Goal: Task Accomplishment & Management: Complete application form

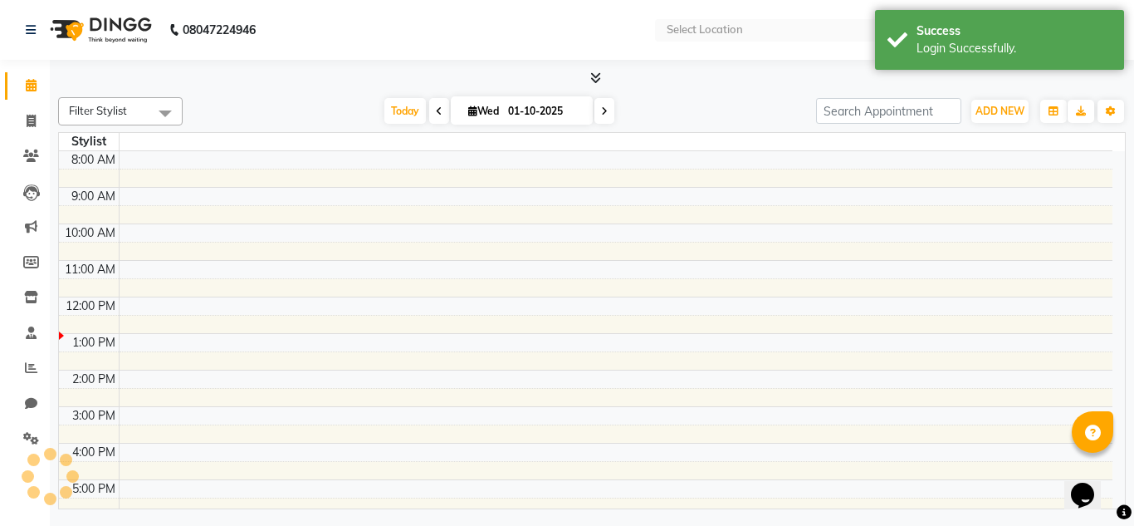
select select "en"
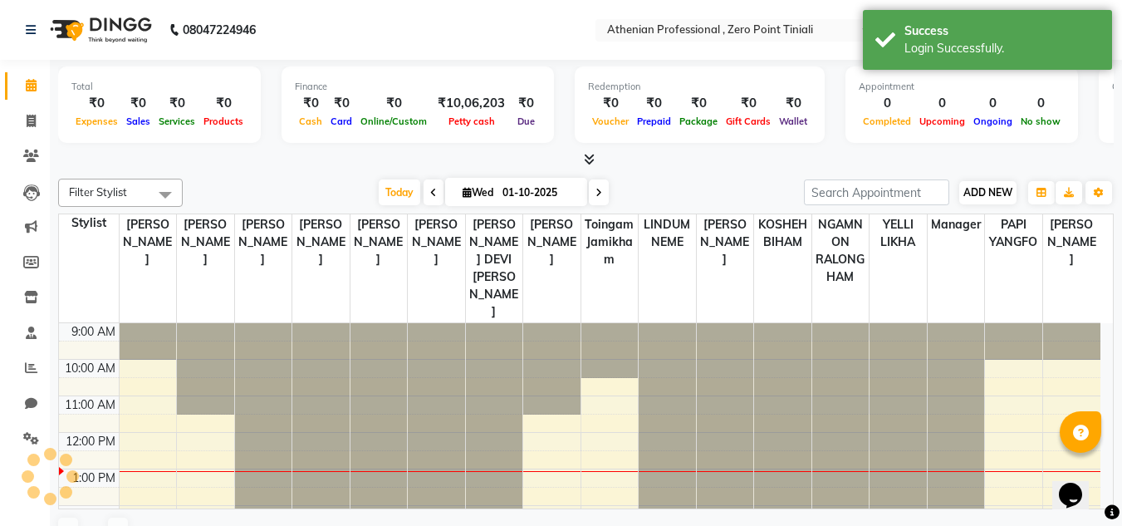
scroll to position [81, 0]
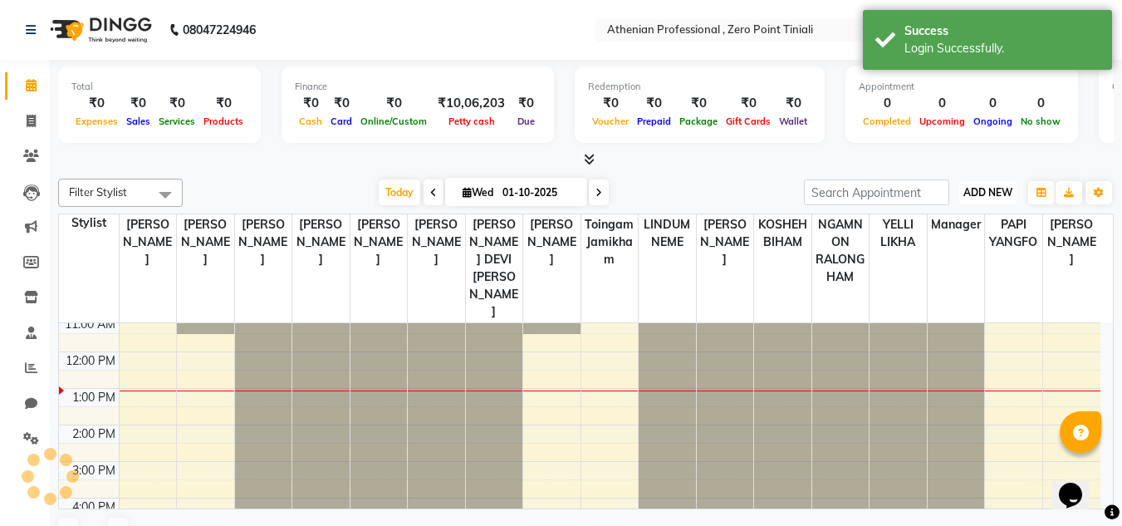
click at [994, 193] on span "ADD NEW" at bounding box center [987, 192] width 49 height 12
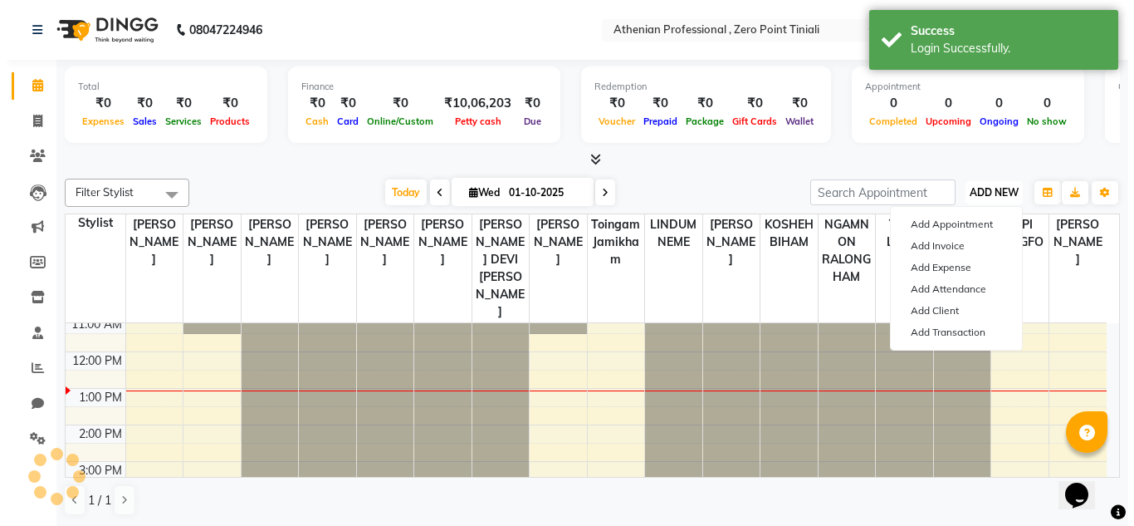
scroll to position [0, 0]
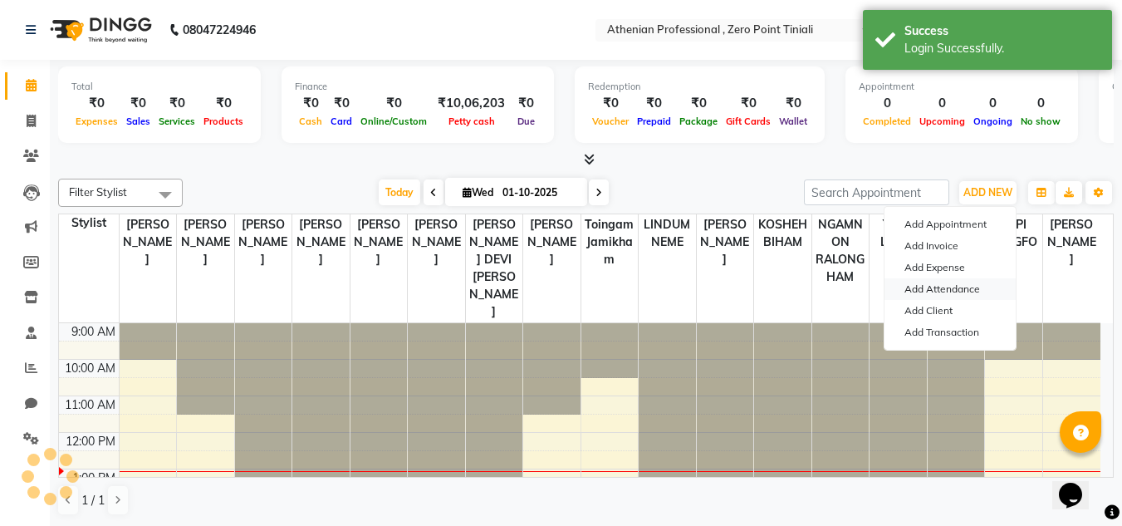
click at [961, 291] on link "Add Attendance" at bounding box center [949, 289] width 131 height 22
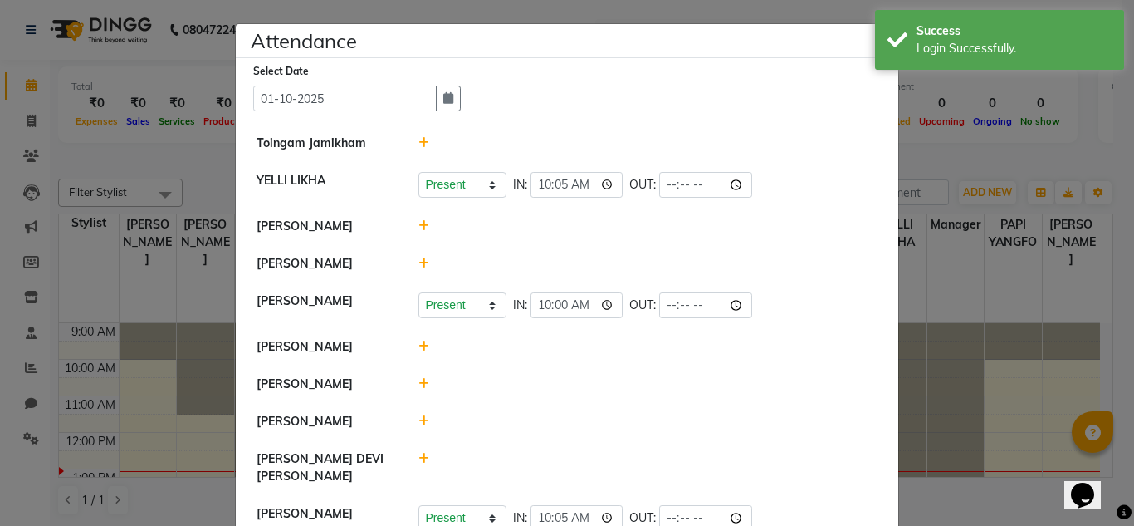
click at [418, 139] on icon at bounding box center [423, 143] width 11 height 12
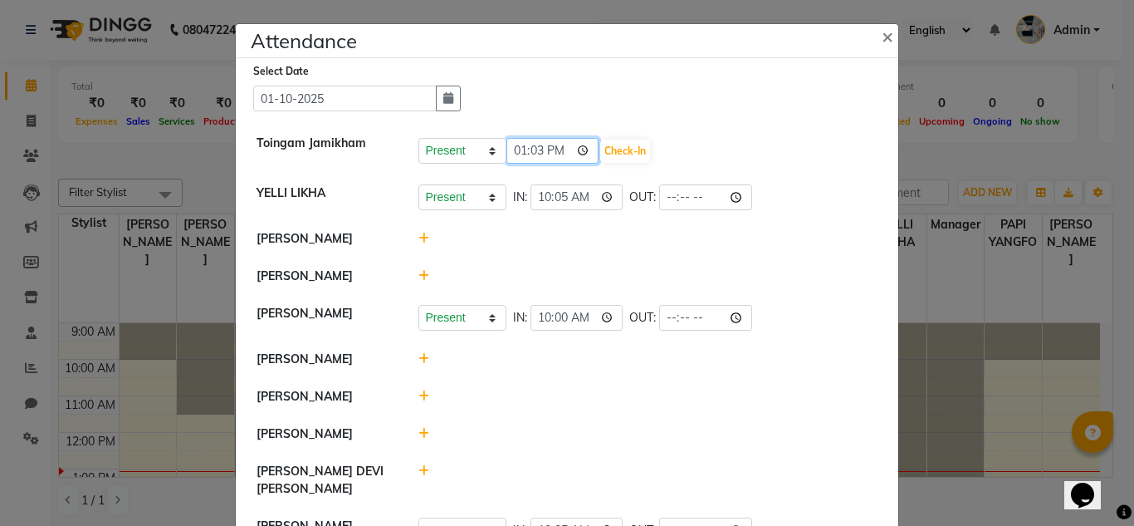
click at [511, 154] on input "13:03" at bounding box center [552, 151] width 93 height 26
type input "11:40"
click at [604, 158] on button "Check-In" at bounding box center [625, 150] width 50 height 23
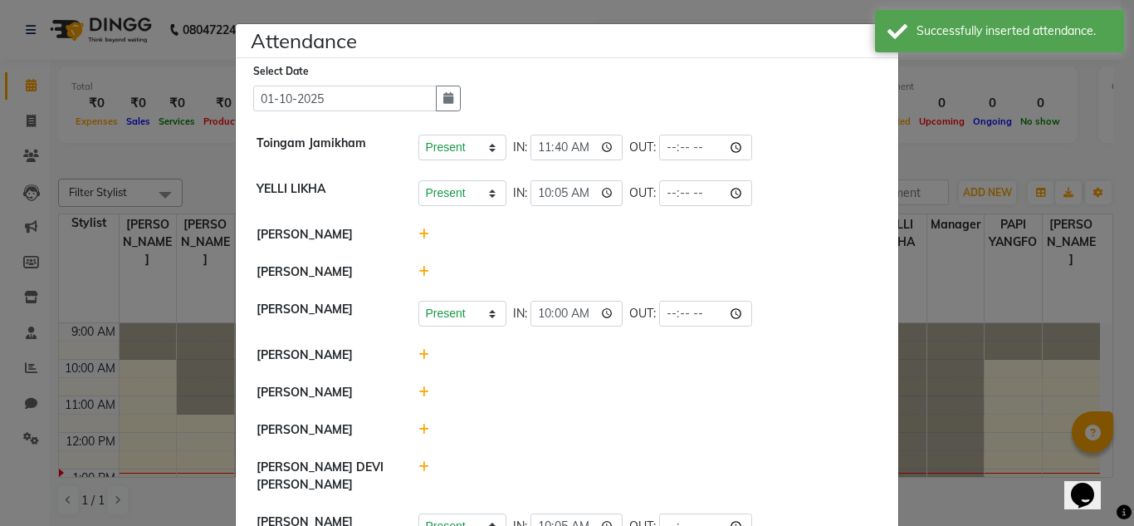
click at [413, 286] on li "[PERSON_NAME]" at bounding box center [567, 272] width 654 height 38
click at [418, 276] on icon at bounding box center [423, 272] width 11 height 12
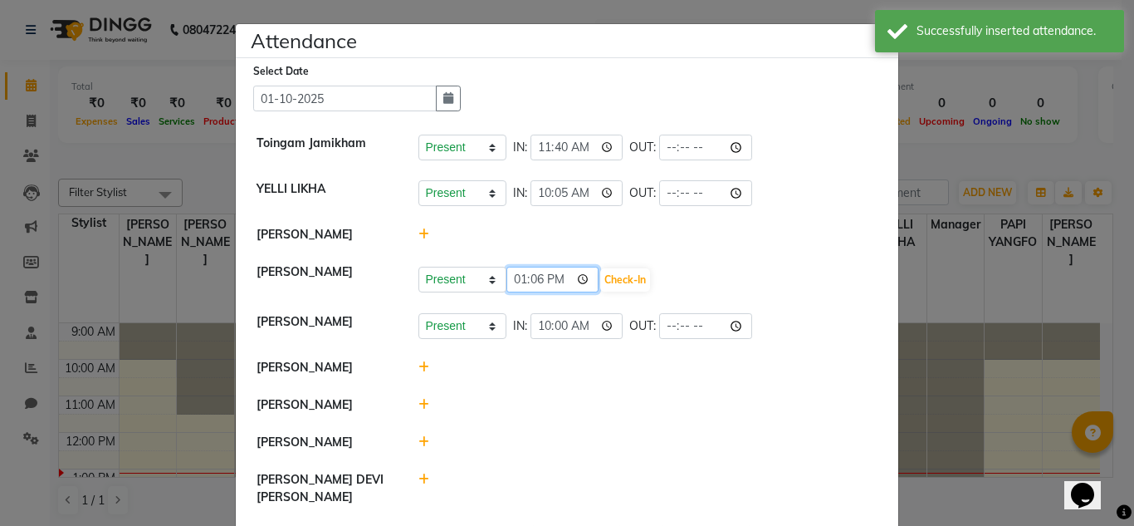
click at [515, 280] on input "13:06" at bounding box center [552, 279] width 93 height 26
type input "11:35"
click at [600, 287] on button "Check-In" at bounding box center [625, 279] width 50 height 23
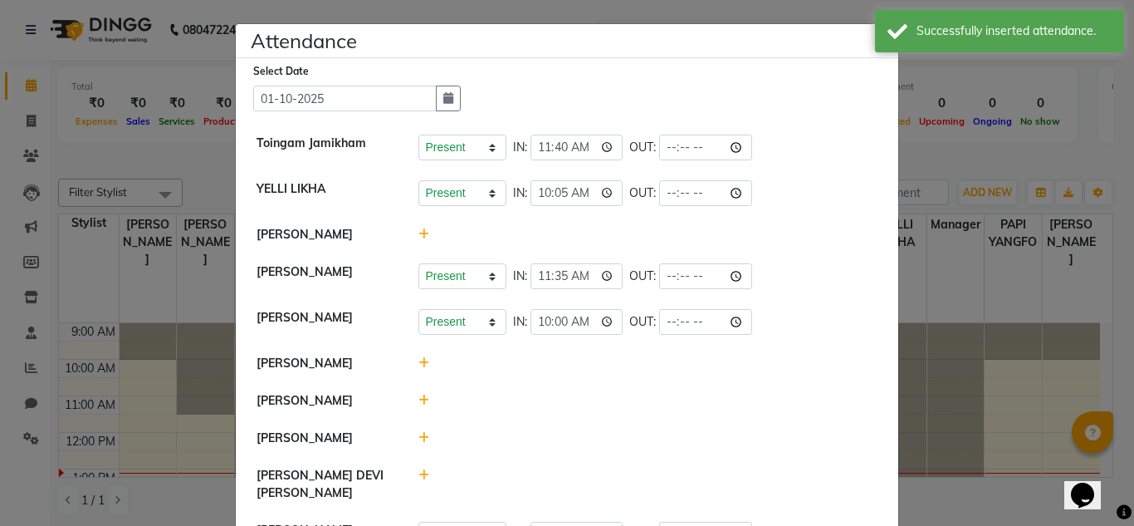
click at [419, 398] on icon at bounding box center [423, 400] width 11 height 12
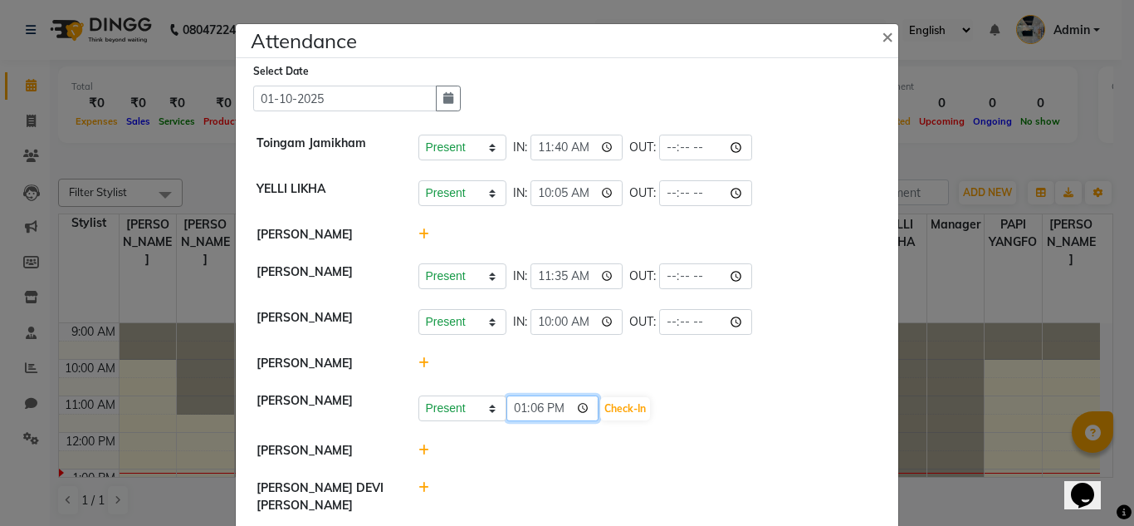
click at [511, 410] on input "13:06" at bounding box center [552, 408] width 93 height 26
type input "11:35"
click at [618, 417] on button "Check-In" at bounding box center [625, 408] width 50 height 23
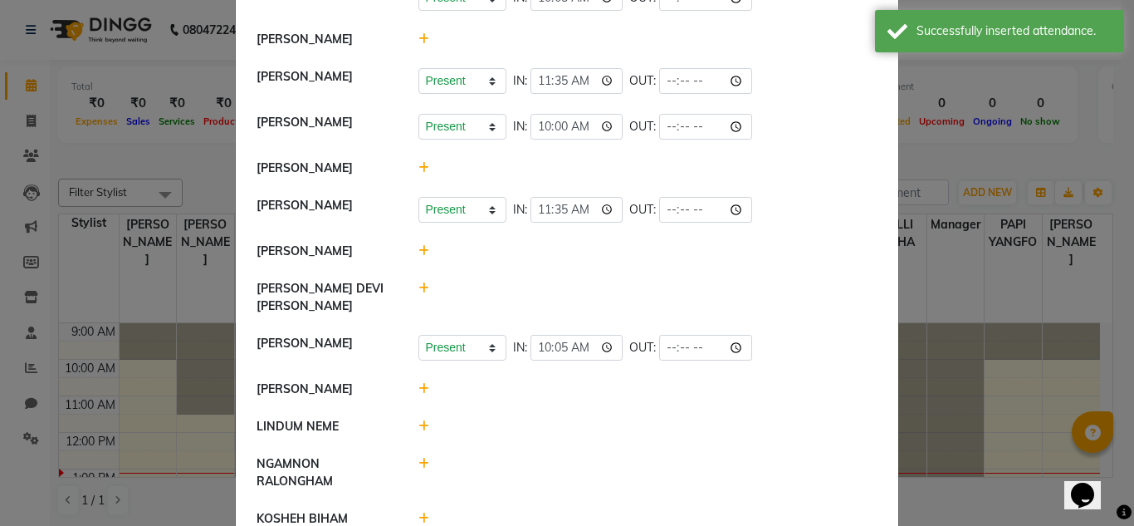
scroll to position [198, 0]
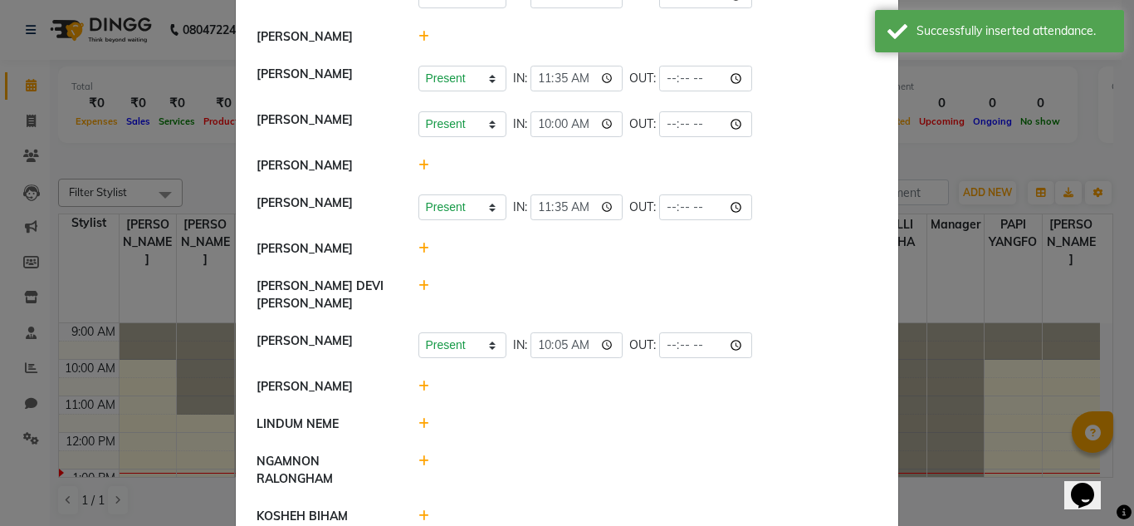
click at [421, 380] on icon at bounding box center [423, 386] width 11 height 12
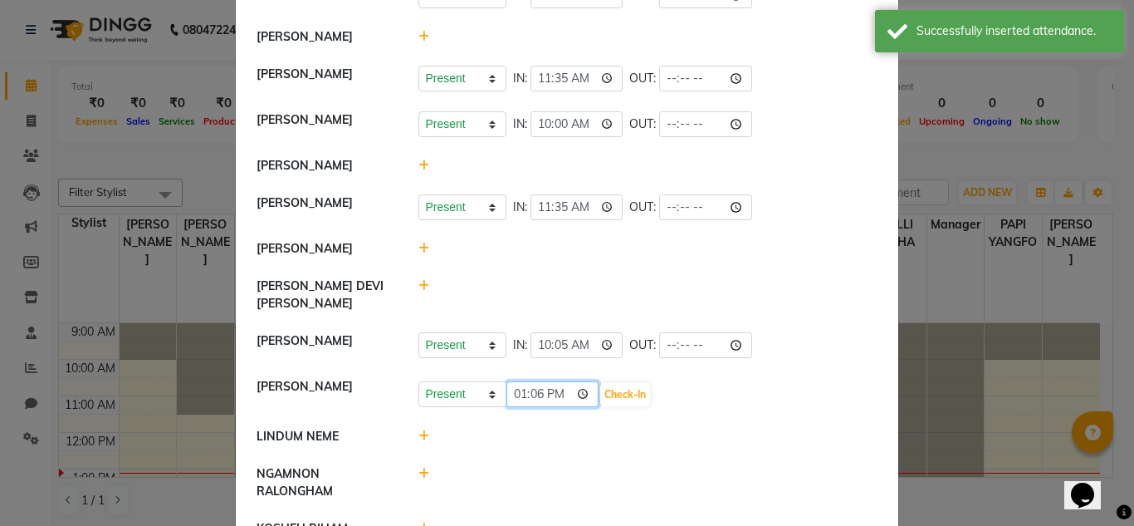
click at [516, 388] on input "13:06" at bounding box center [552, 394] width 93 height 26
type input "11:30"
click at [613, 389] on button "Check-In" at bounding box center [625, 394] width 50 height 23
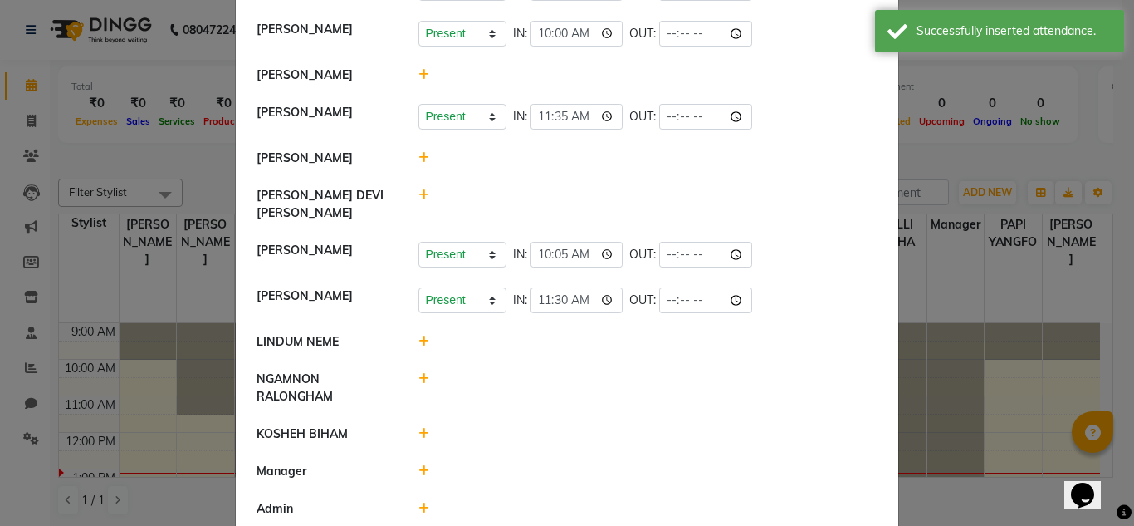
scroll to position [289, 0]
click at [418, 372] on icon at bounding box center [423, 378] width 11 height 12
click at [516, 379] on input "13:06" at bounding box center [552, 386] width 93 height 26
type input "08:00"
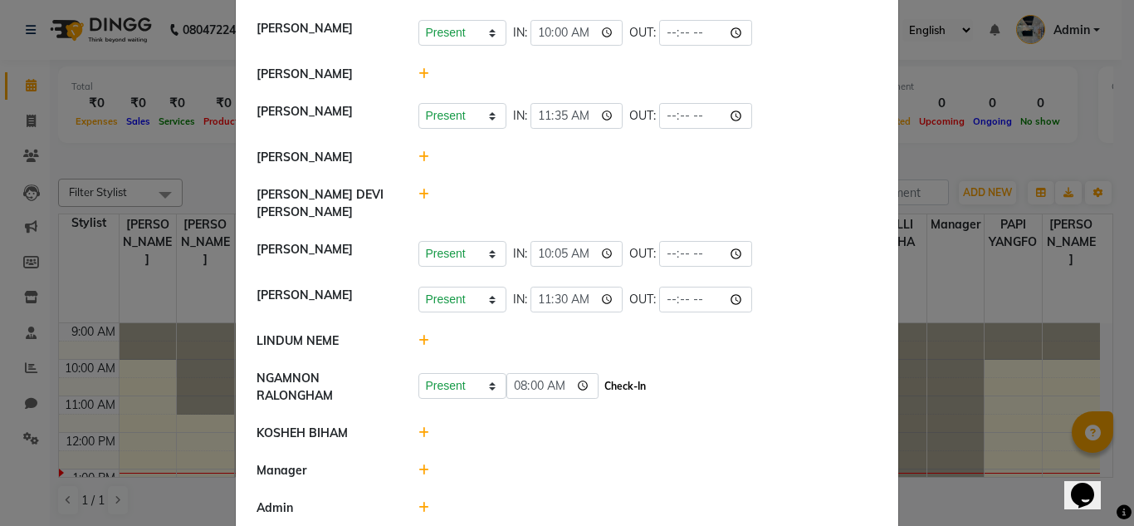
click at [600, 380] on button "Check-In" at bounding box center [625, 385] width 50 height 23
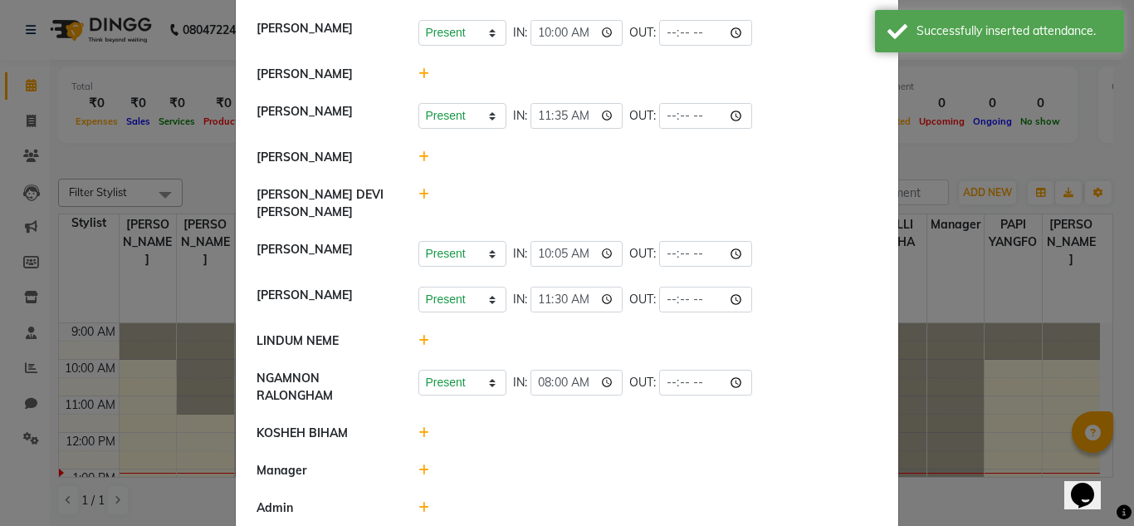
click at [419, 427] on icon at bounding box center [423, 433] width 11 height 12
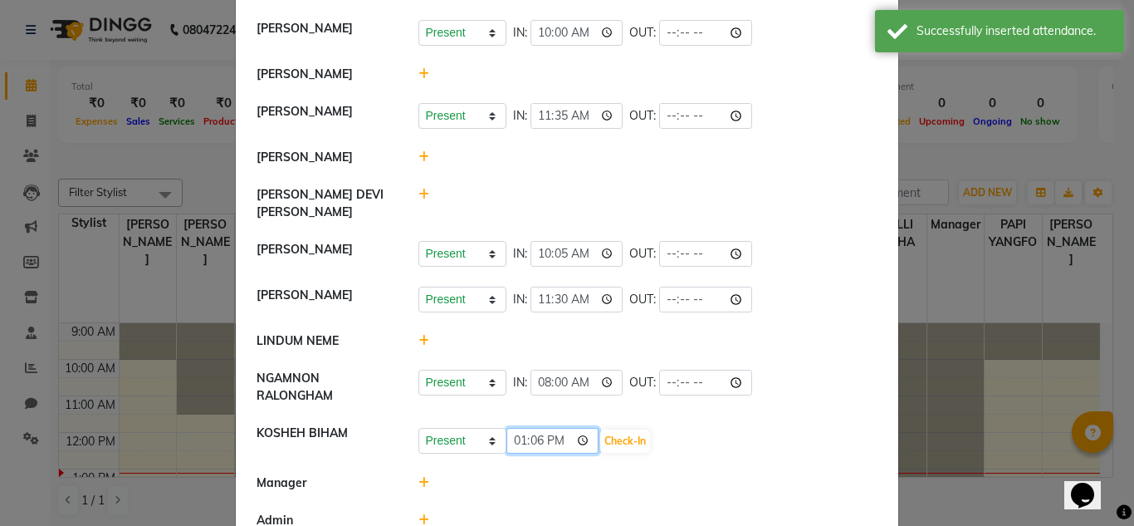
click at [516, 433] on input "13:06" at bounding box center [552, 441] width 93 height 26
click at [516, 433] on input "11:06" at bounding box center [552, 441] width 93 height 26
type input "08:00"
click at [617, 429] on button "Check-In" at bounding box center [625, 440] width 50 height 23
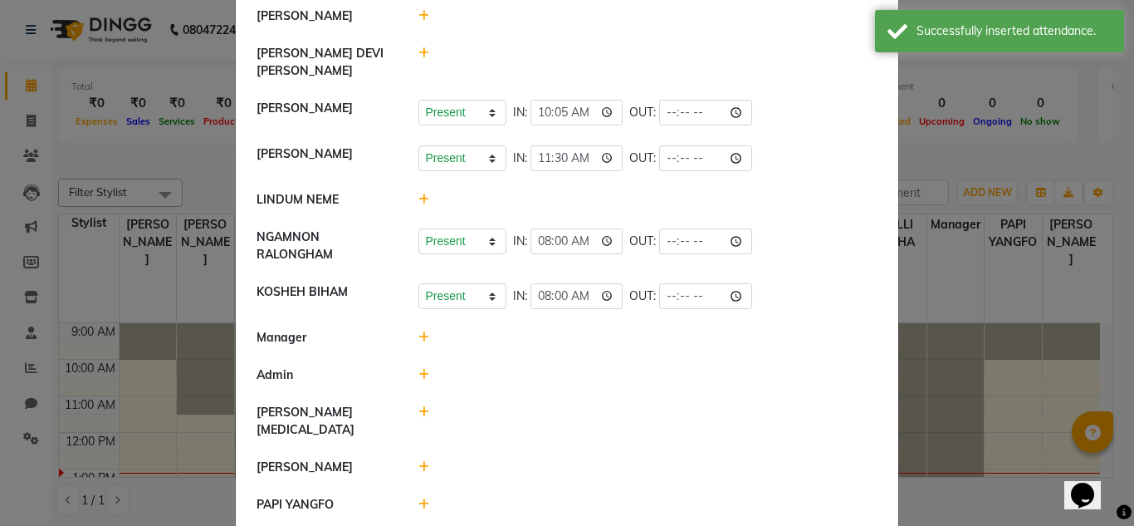
click at [419, 498] on icon at bounding box center [423, 504] width 11 height 12
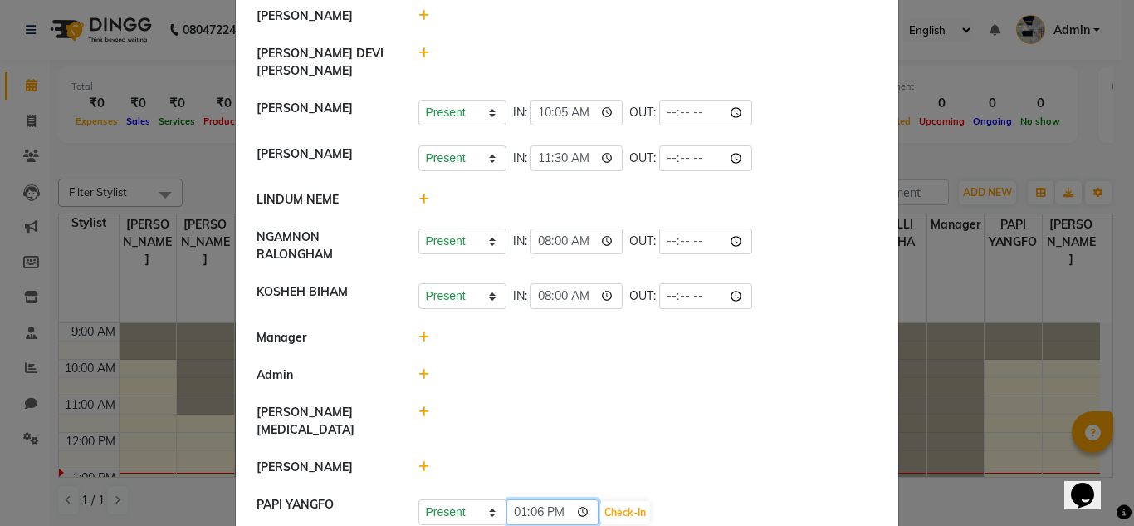
click at [509, 499] on input "13:06" at bounding box center [552, 512] width 93 height 26
type input "11:30"
click at [601, 501] on button "Check-In" at bounding box center [625, 512] width 50 height 23
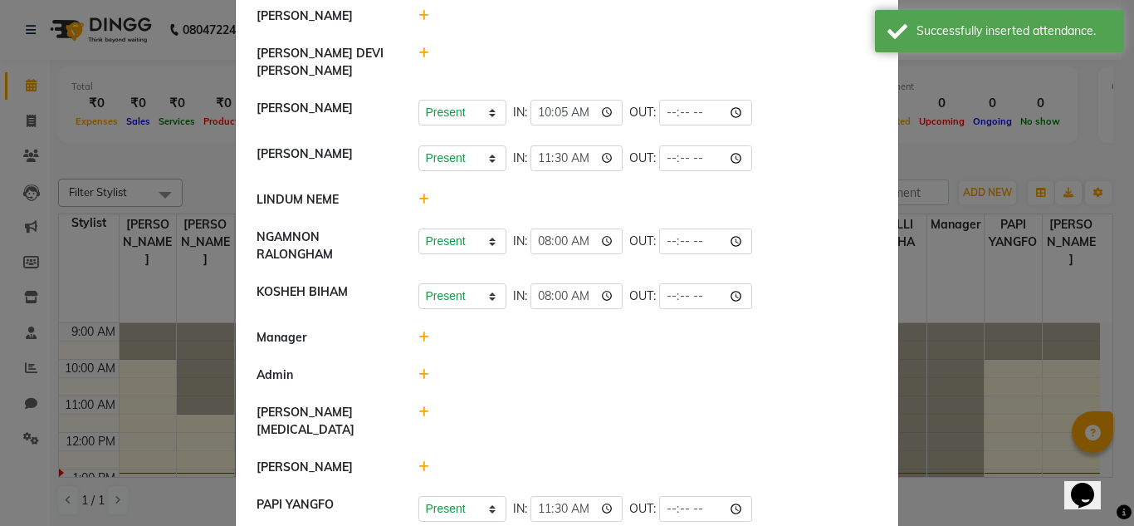
click at [418, 461] on icon at bounding box center [423, 467] width 11 height 12
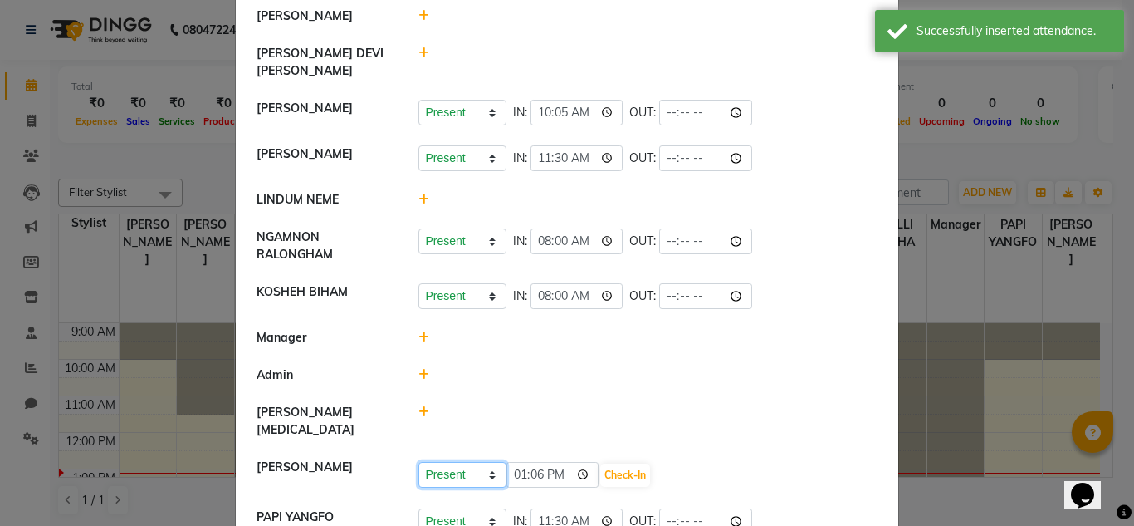
click at [479, 462] on select "Present Absent Late Half Day Weekly Off" at bounding box center [462, 475] width 88 height 26
select select "W"
click at [418, 462] on select "Present Absent Late Half Day Weekly Off" at bounding box center [462, 475] width 88 height 26
click at [520, 463] on button "Save" at bounding box center [524, 474] width 32 height 23
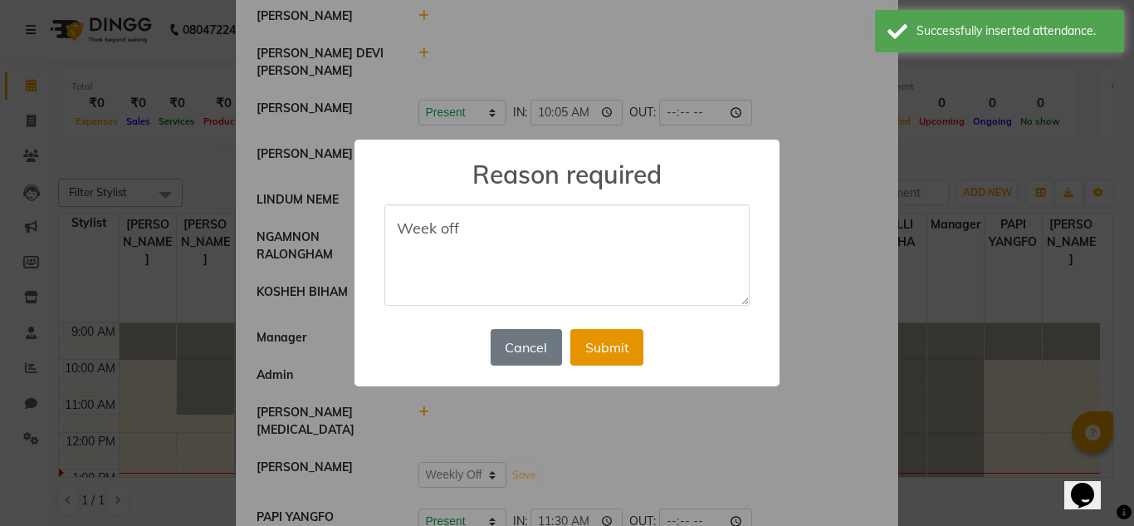
type textarea "Week off"
click at [603, 350] on button "Submit" at bounding box center [606, 347] width 73 height 37
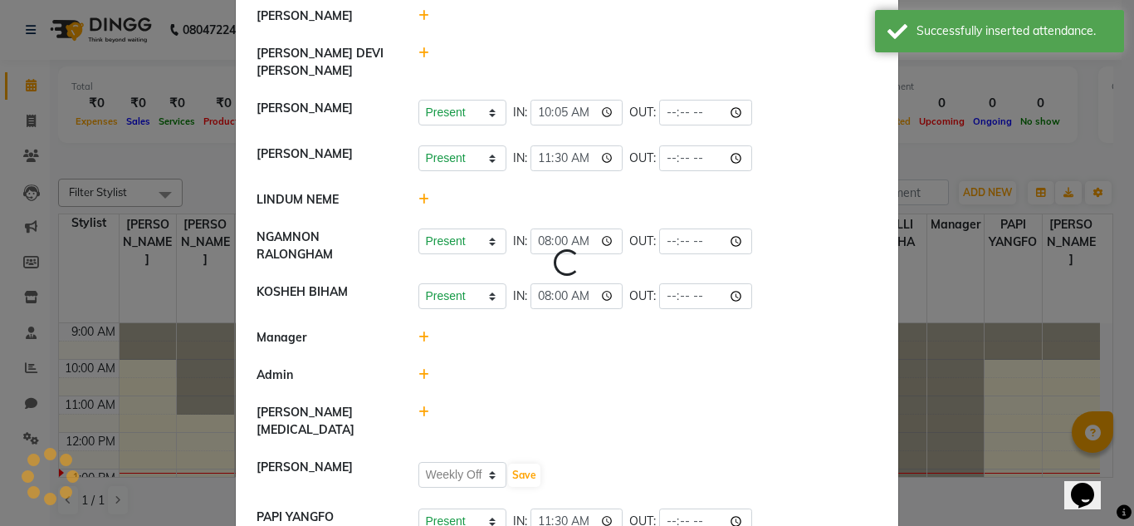
scroll to position [0, 0]
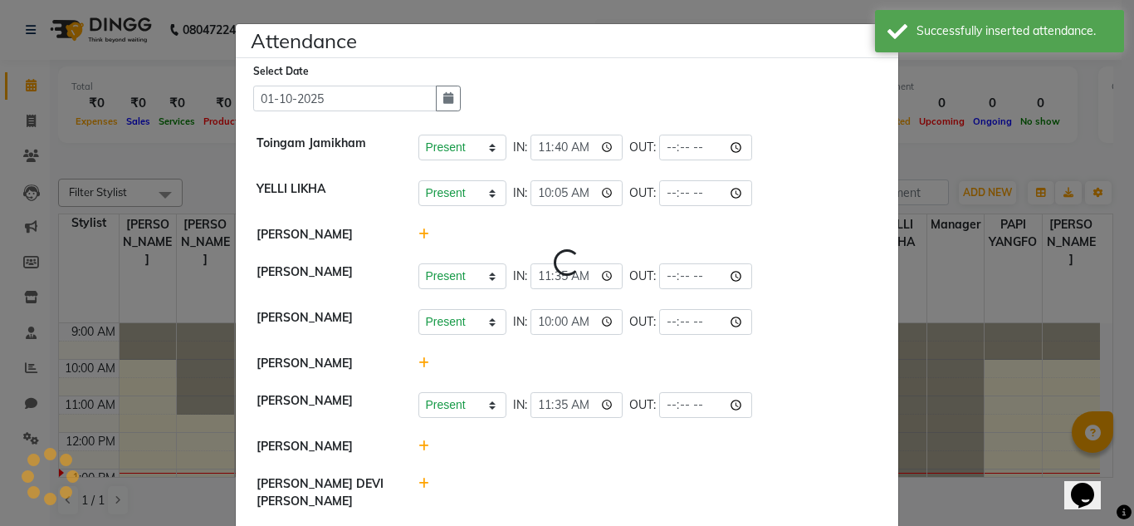
select select "W"
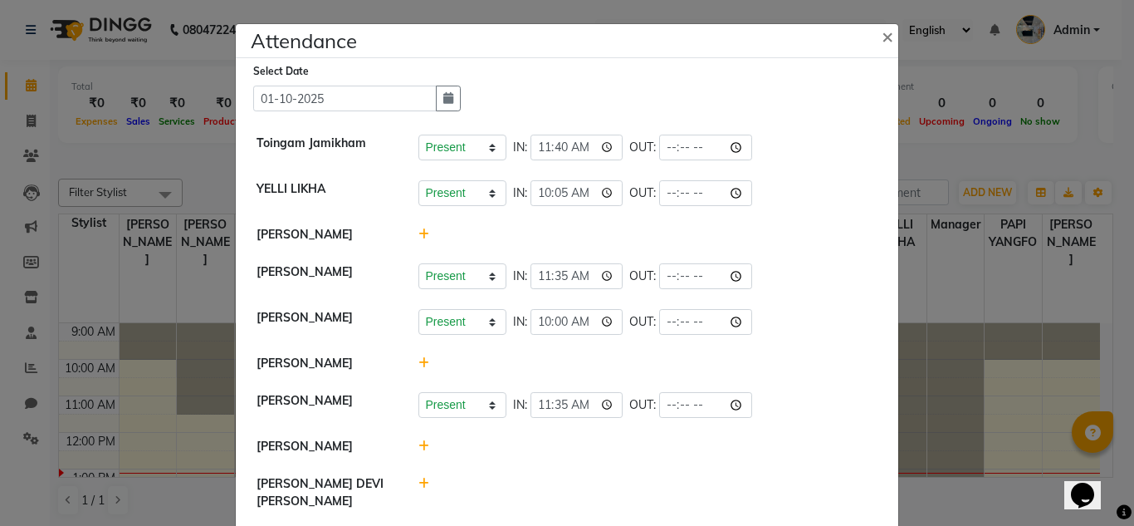
click at [410, 237] on div at bounding box center [648, 234] width 485 height 17
click at [418, 235] on icon at bounding box center [423, 234] width 11 height 12
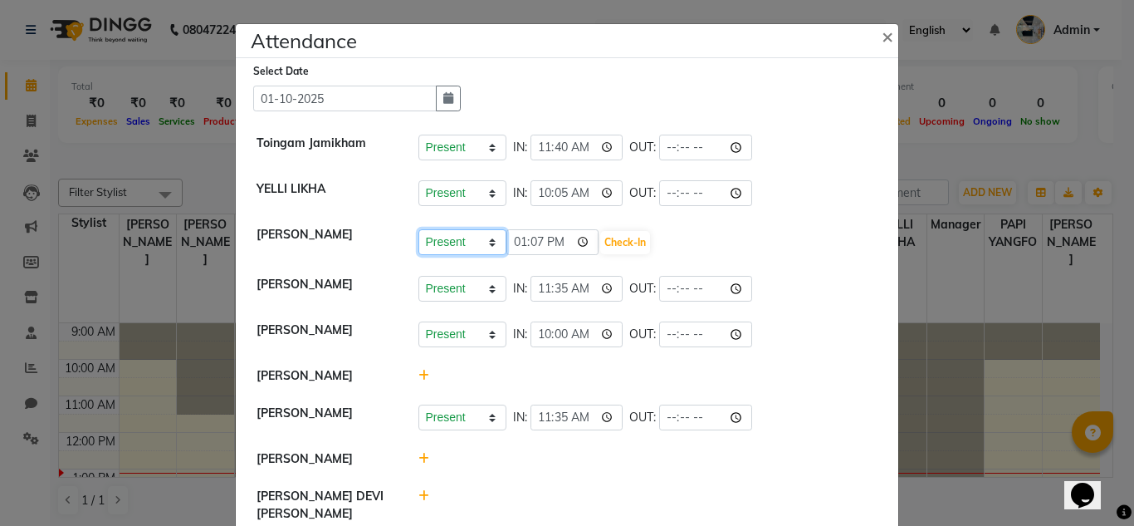
click at [492, 242] on select "Present Absent Late Half Day Weekly Off" at bounding box center [462, 242] width 88 height 26
select select "A"
click at [418, 229] on select "Present Absent Late Half Day Weekly Off" at bounding box center [462, 242] width 88 height 26
click at [518, 240] on button "Save" at bounding box center [524, 242] width 32 height 23
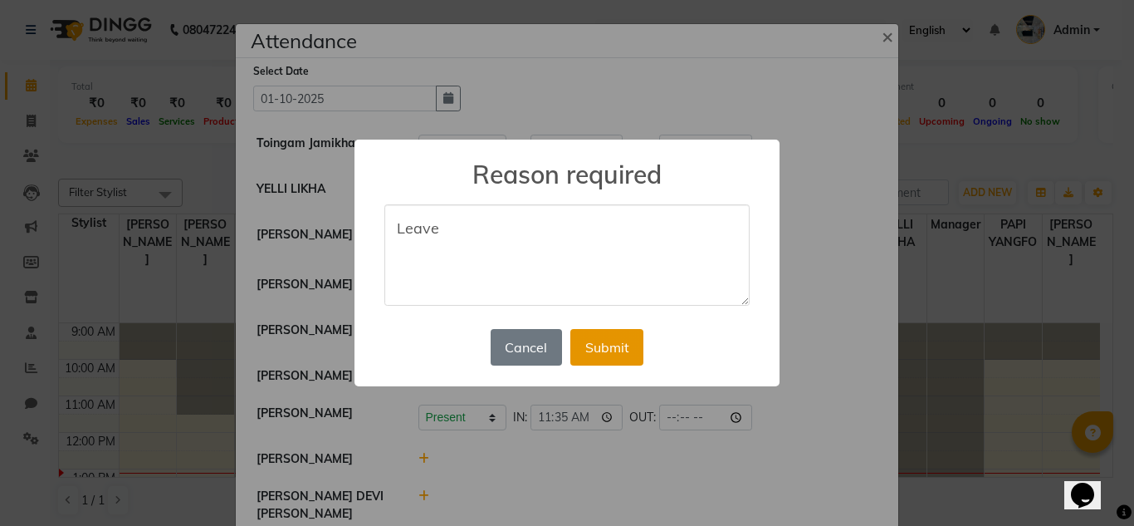
type textarea "Leave"
click at [600, 346] on button "Submit" at bounding box center [606, 347] width 73 height 37
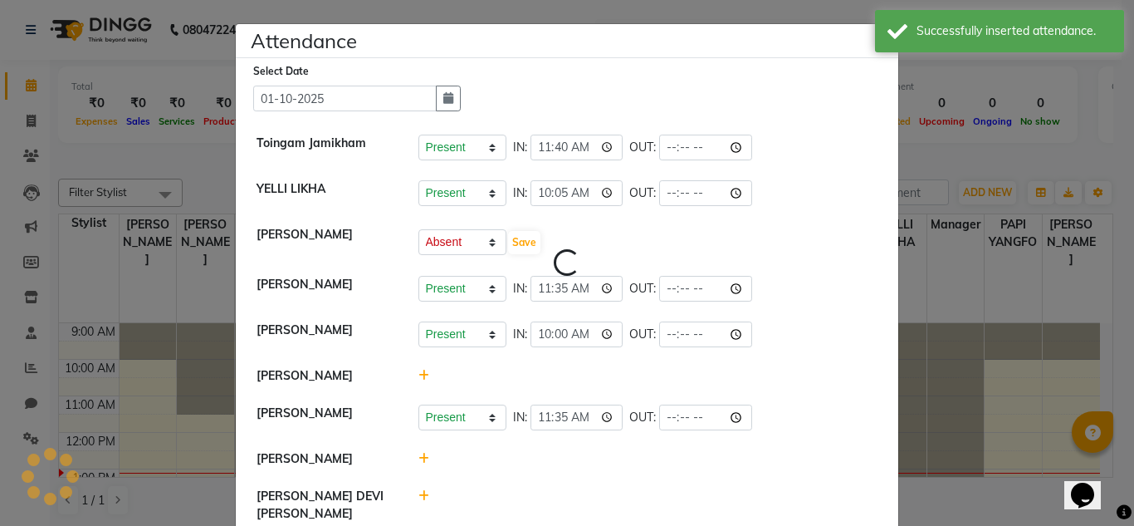
select select "A"
select select "W"
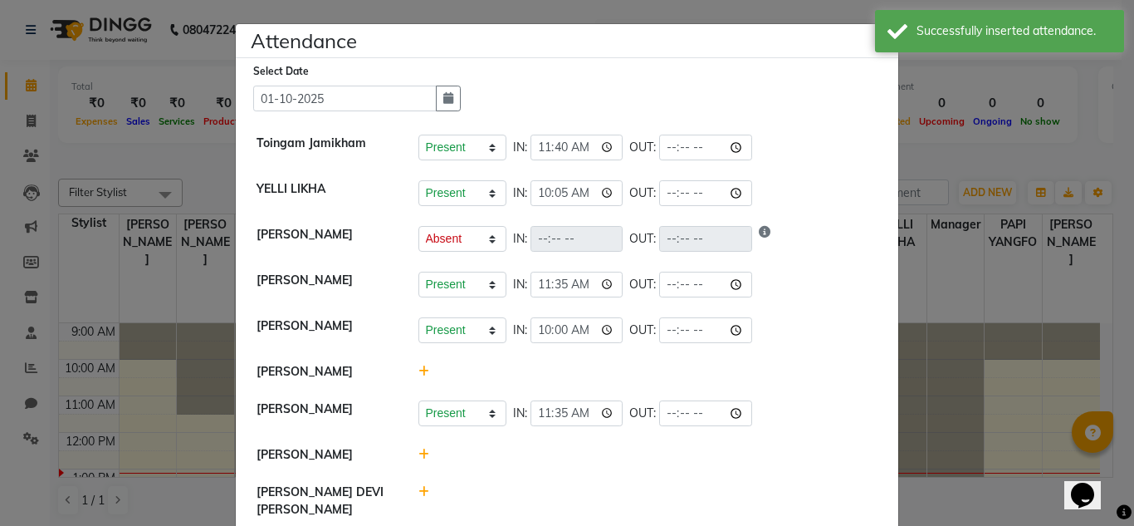
click at [418, 373] on icon at bounding box center [423, 371] width 11 height 12
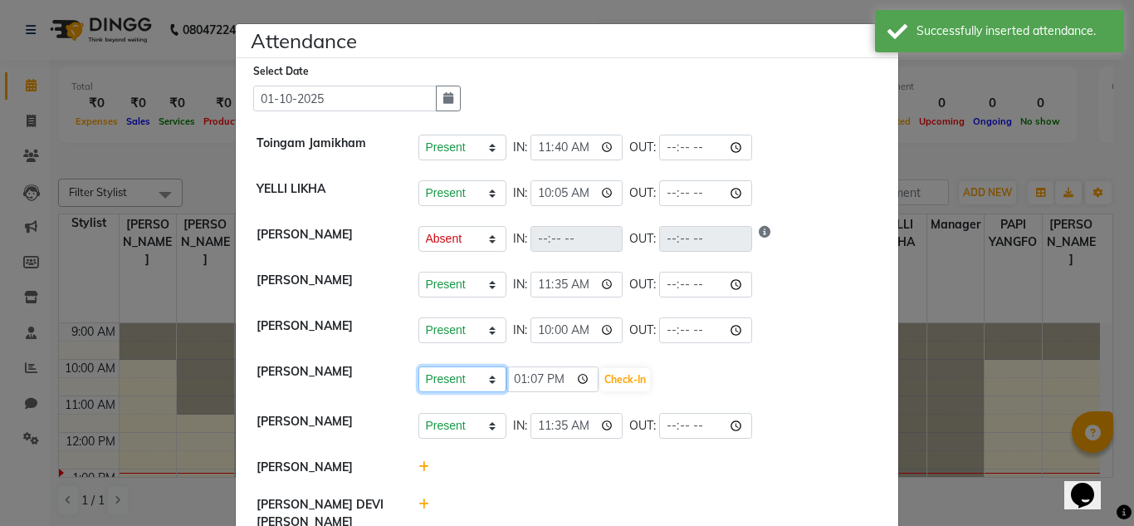
click at [490, 374] on select "Present Absent Late Half Day Weekly Off" at bounding box center [462, 379] width 88 height 26
select select "A"
click at [418, 366] on select "Present Absent Late Half Day Weekly Off" at bounding box center [462, 379] width 88 height 26
click at [508, 381] on button "Save" at bounding box center [524, 379] width 32 height 23
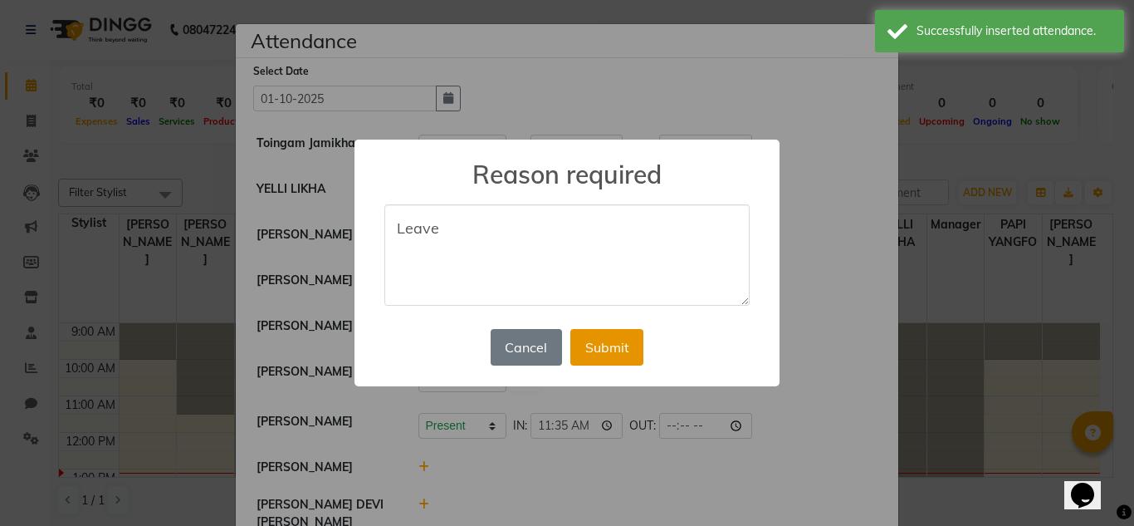
type textarea "Leave"
click at [623, 352] on button "Submit" at bounding box center [606, 347] width 73 height 37
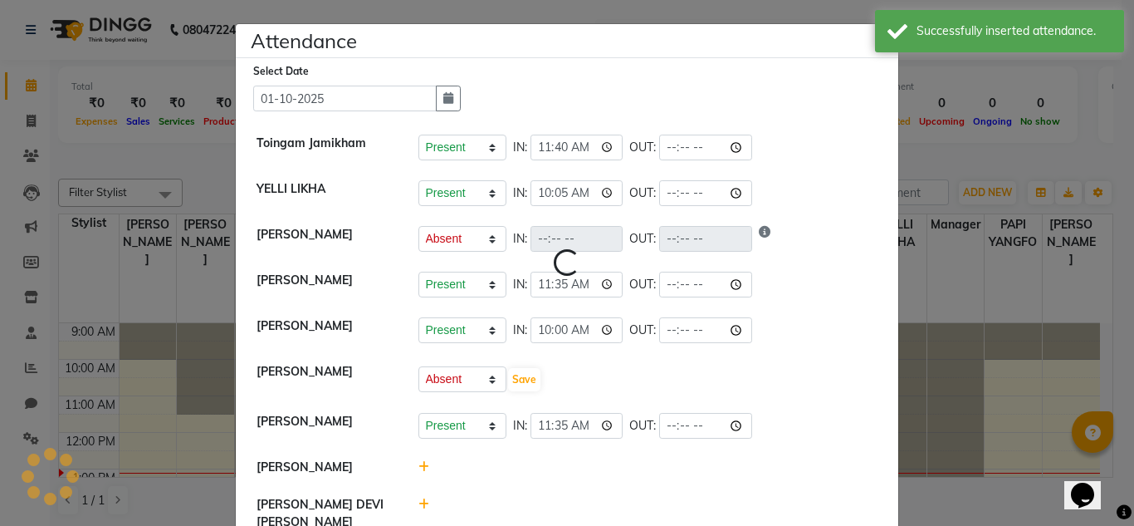
select select "A"
select select "W"
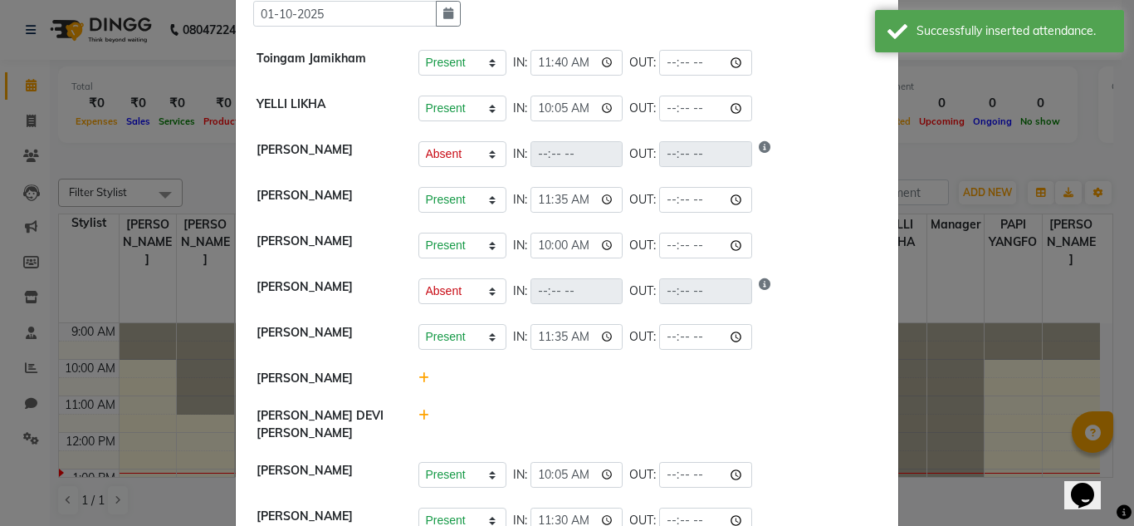
scroll to position [96, 0]
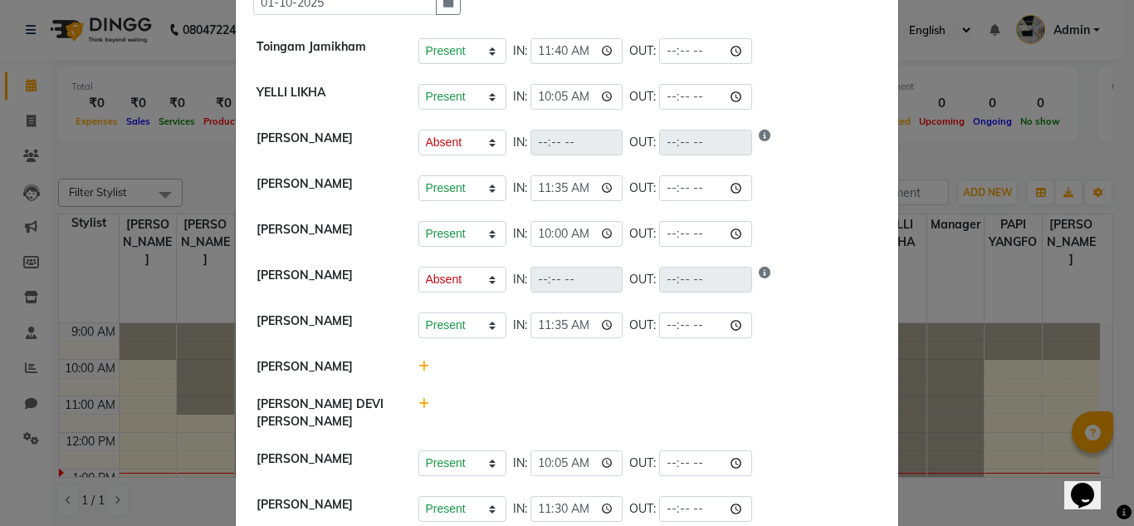
click at [418, 372] on icon at bounding box center [423, 366] width 11 height 12
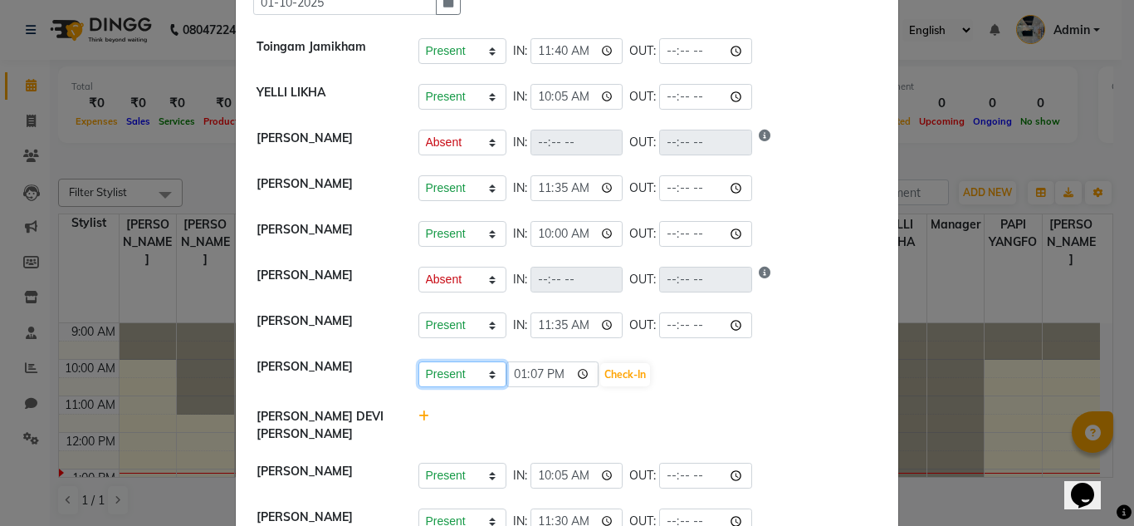
click at [493, 385] on select "Present Absent Late Half Day Weekly Off" at bounding box center [462, 374] width 88 height 26
select select "A"
click at [418, 370] on select "Present Absent Late Half Day Weekly Off" at bounding box center [462, 374] width 88 height 26
click at [526, 386] on button "Save" at bounding box center [524, 374] width 32 height 23
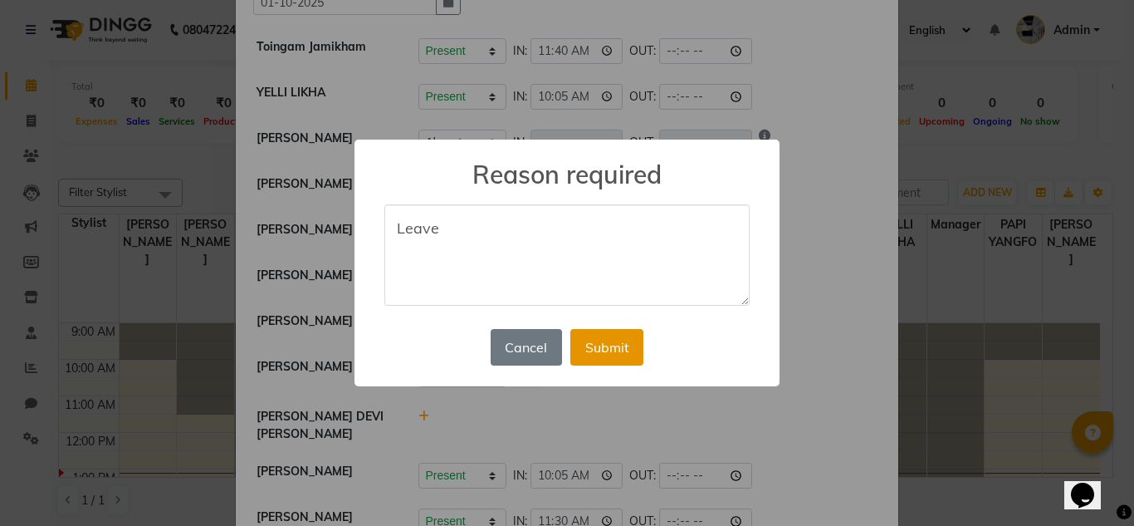
type textarea "Leave"
click at [627, 350] on button "Submit" at bounding box center [606, 347] width 73 height 37
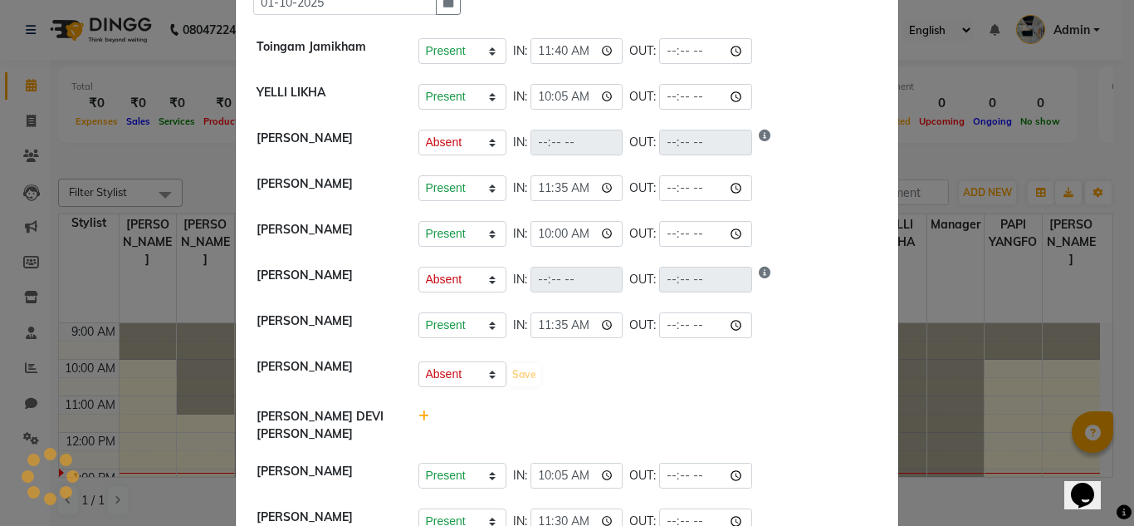
select select "A"
select select "W"
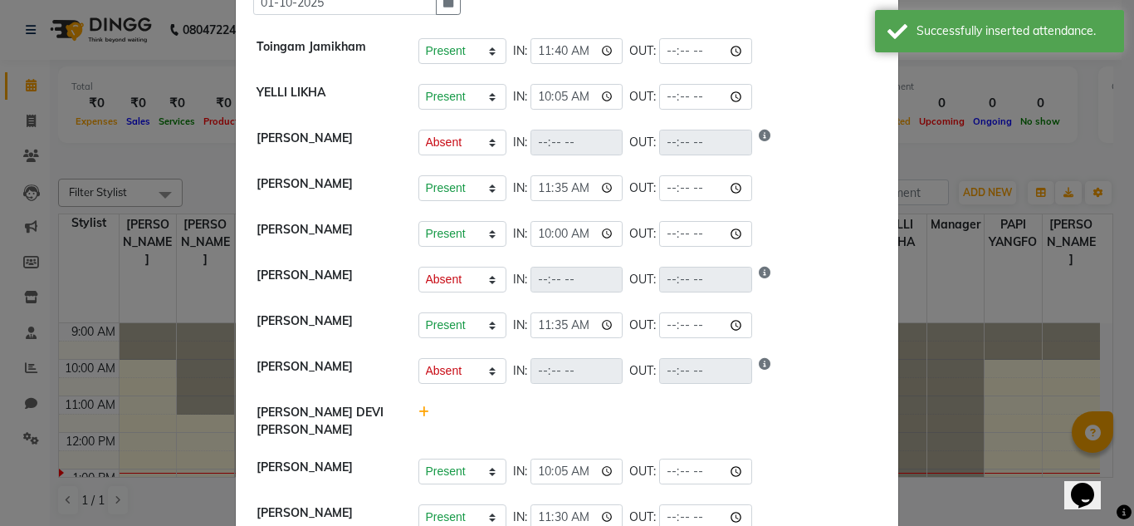
click at [418, 418] on icon at bounding box center [423, 412] width 11 height 12
click at [482, 433] on select "Present Absent Late Half Day Weekly Off" at bounding box center [462, 420] width 88 height 26
select select "A"
click at [418, 416] on select "Present Absent Late Half Day Weekly Off" at bounding box center [462, 420] width 88 height 26
click at [518, 432] on button "Save" at bounding box center [524, 419] width 32 height 23
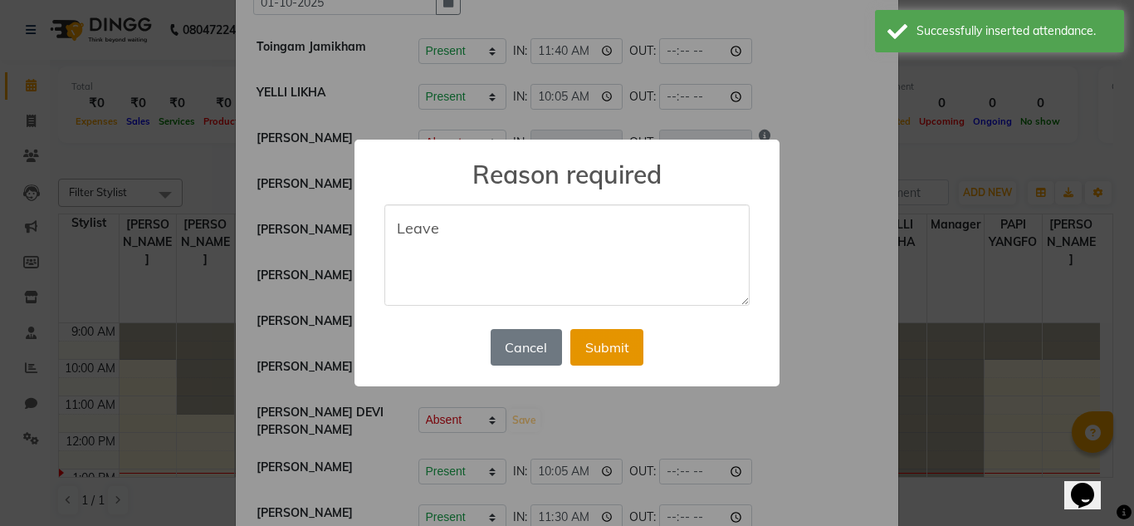
type textarea "Leave"
click at [611, 352] on button "Submit" at bounding box center [606, 347] width 73 height 37
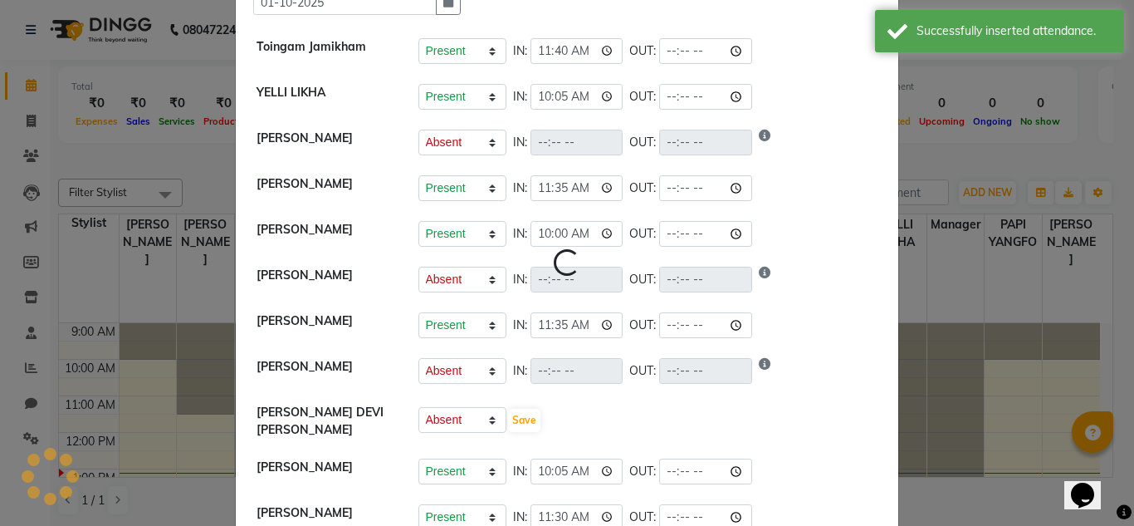
select select "A"
select select "W"
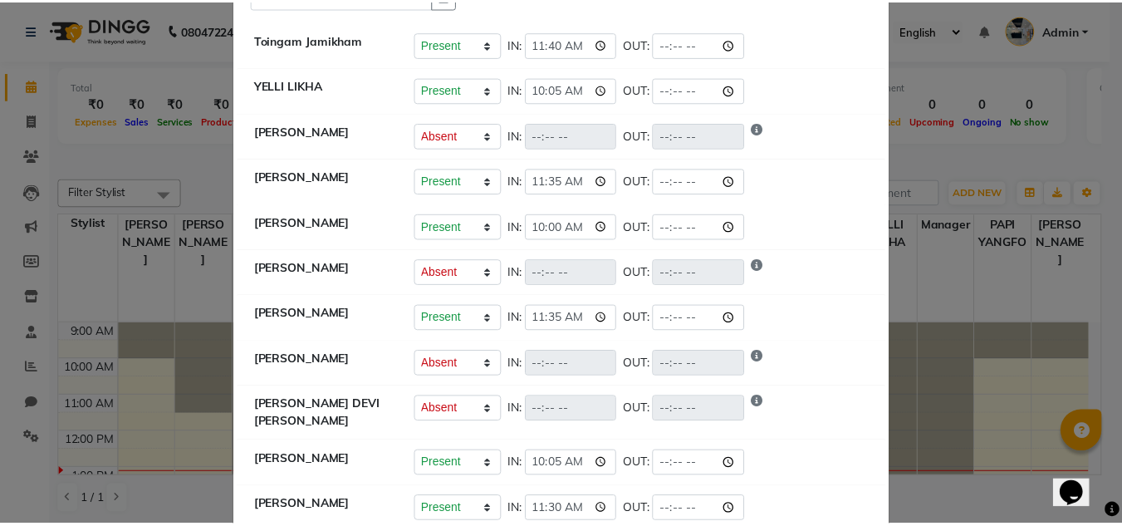
scroll to position [0, 0]
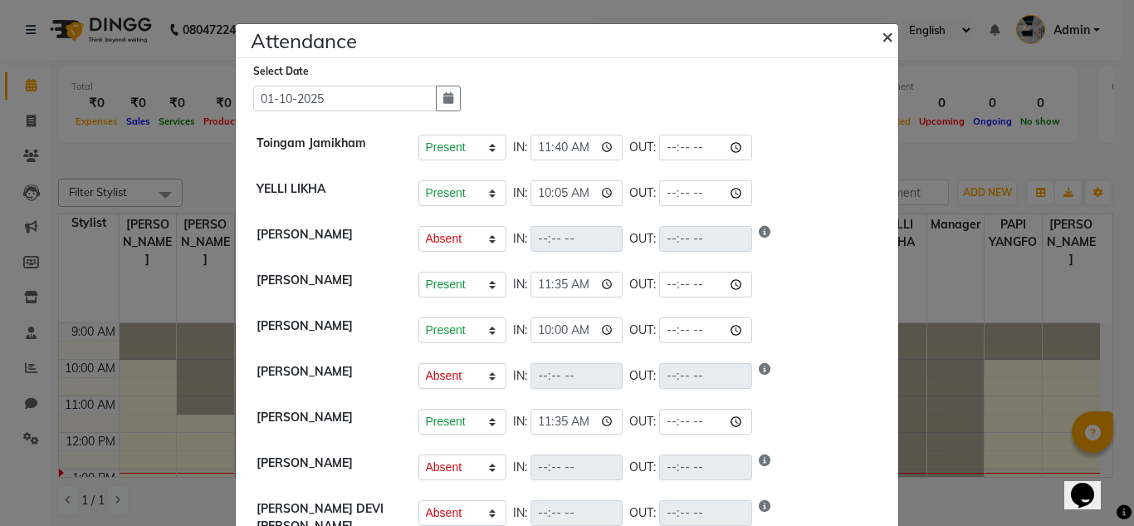
click at [882, 46] on span "×" at bounding box center [888, 35] width 12 height 25
